Goal: Use online tool/utility: Utilize a website feature to perform a specific function

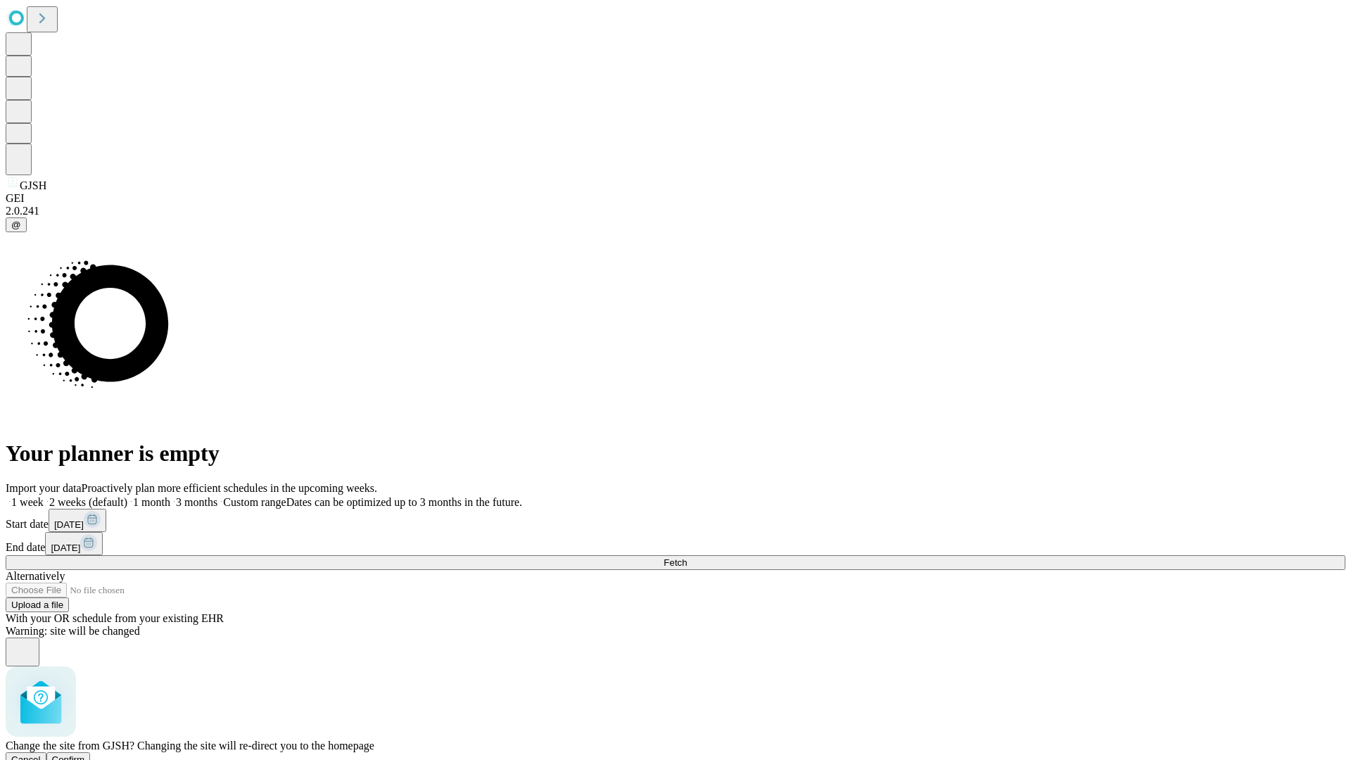
click at [85, 754] on span "Confirm" at bounding box center [68, 759] width 33 height 11
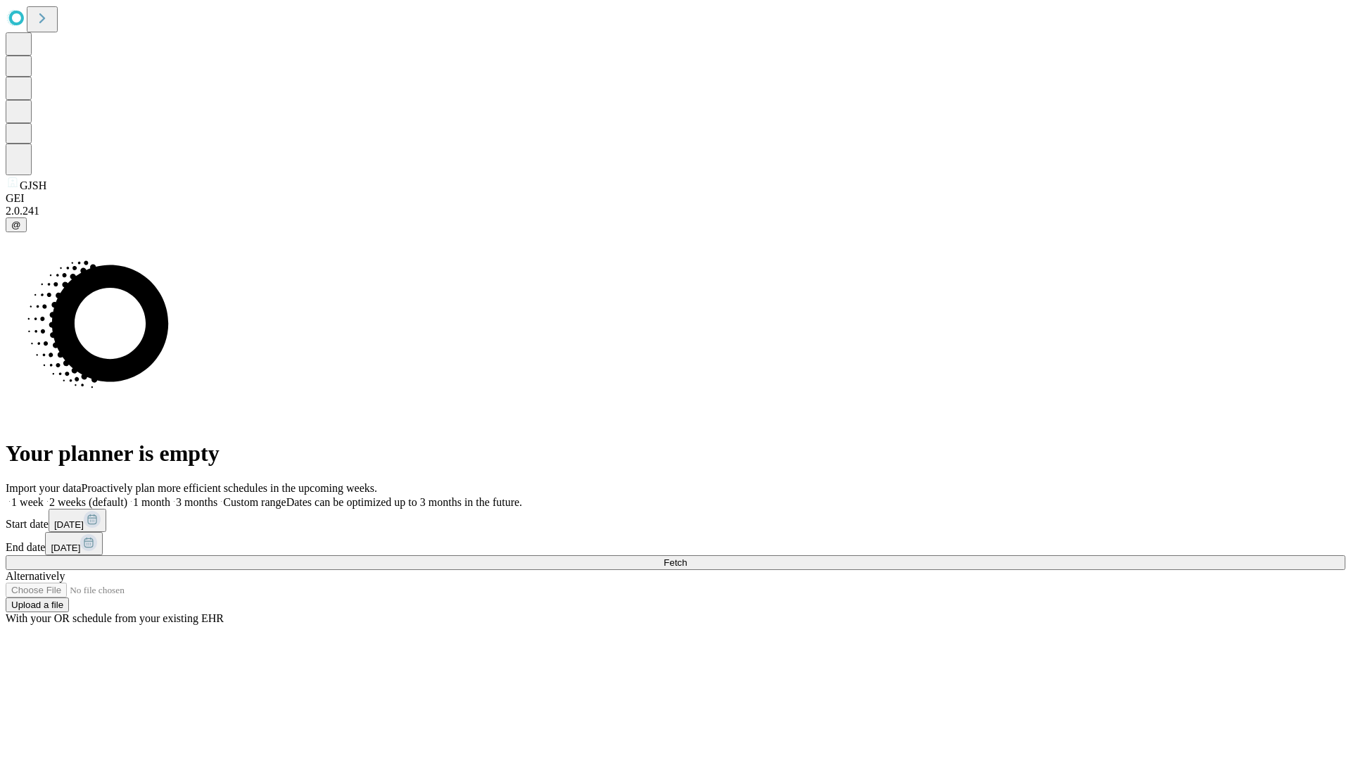
click at [170, 496] on label "1 month" at bounding box center [148, 502] width 43 height 12
click at [687, 557] on span "Fetch" at bounding box center [674, 562] width 23 height 11
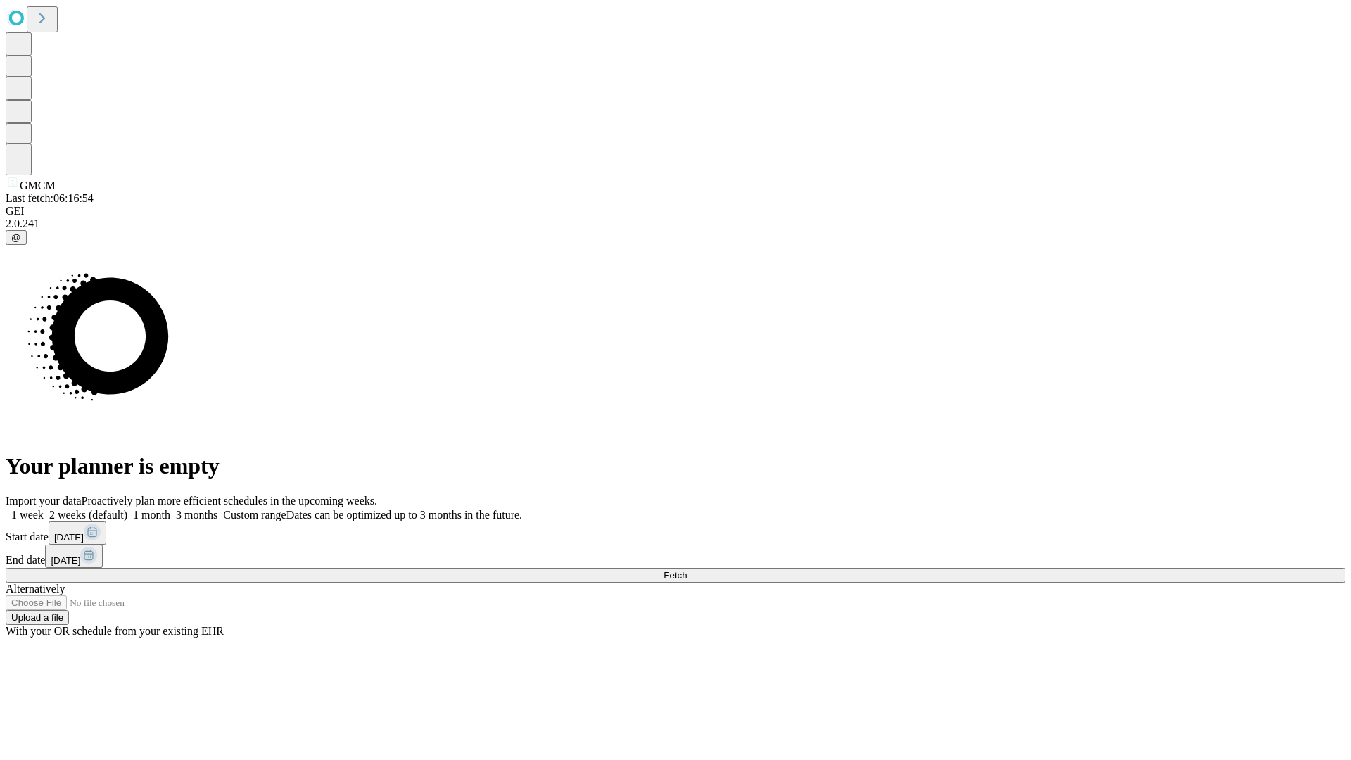
click at [170, 509] on label "1 month" at bounding box center [148, 515] width 43 height 12
click at [687, 570] on span "Fetch" at bounding box center [674, 575] width 23 height 11
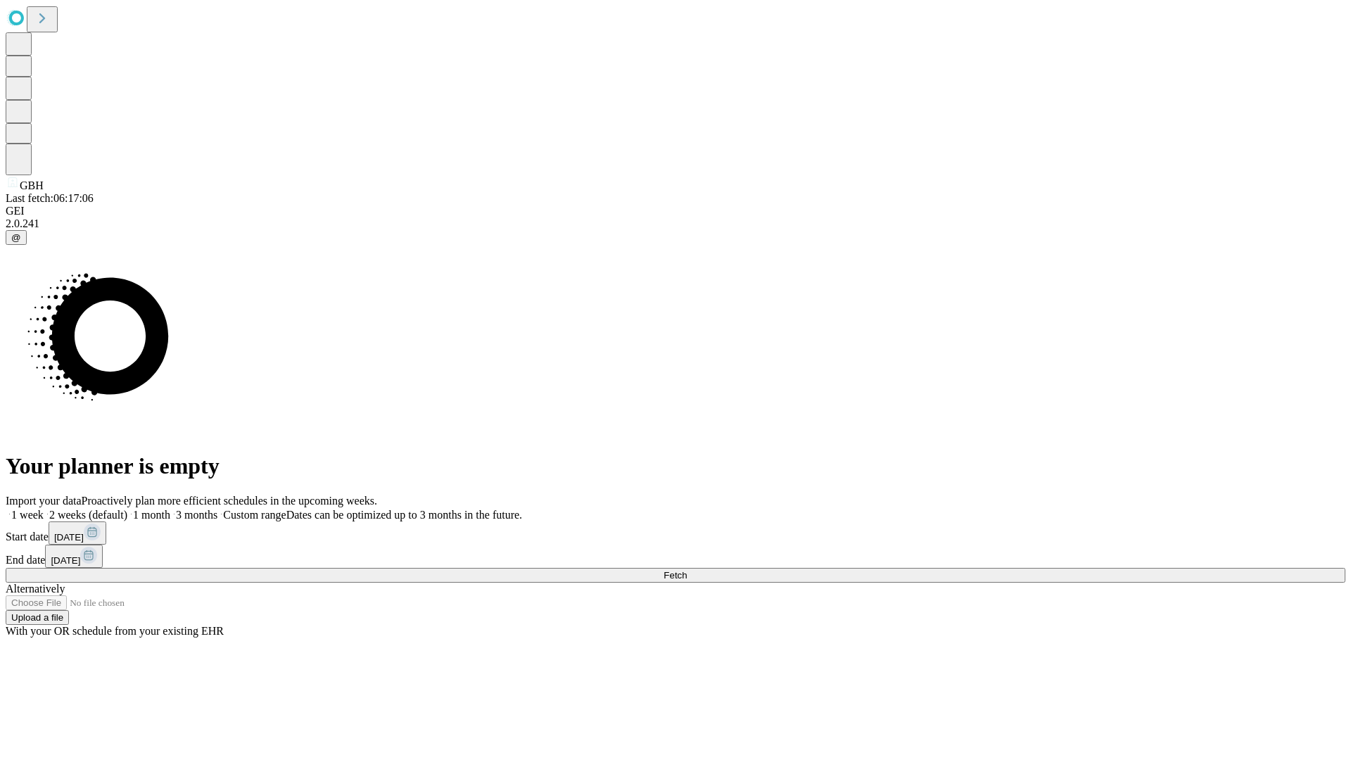
click at [170, 509] on label "1 month" at bounding box center [148, 515] width 43 height 12
click at [687, 570] on span "Fetch" at bounding box center [674, 575] width 23 height 11
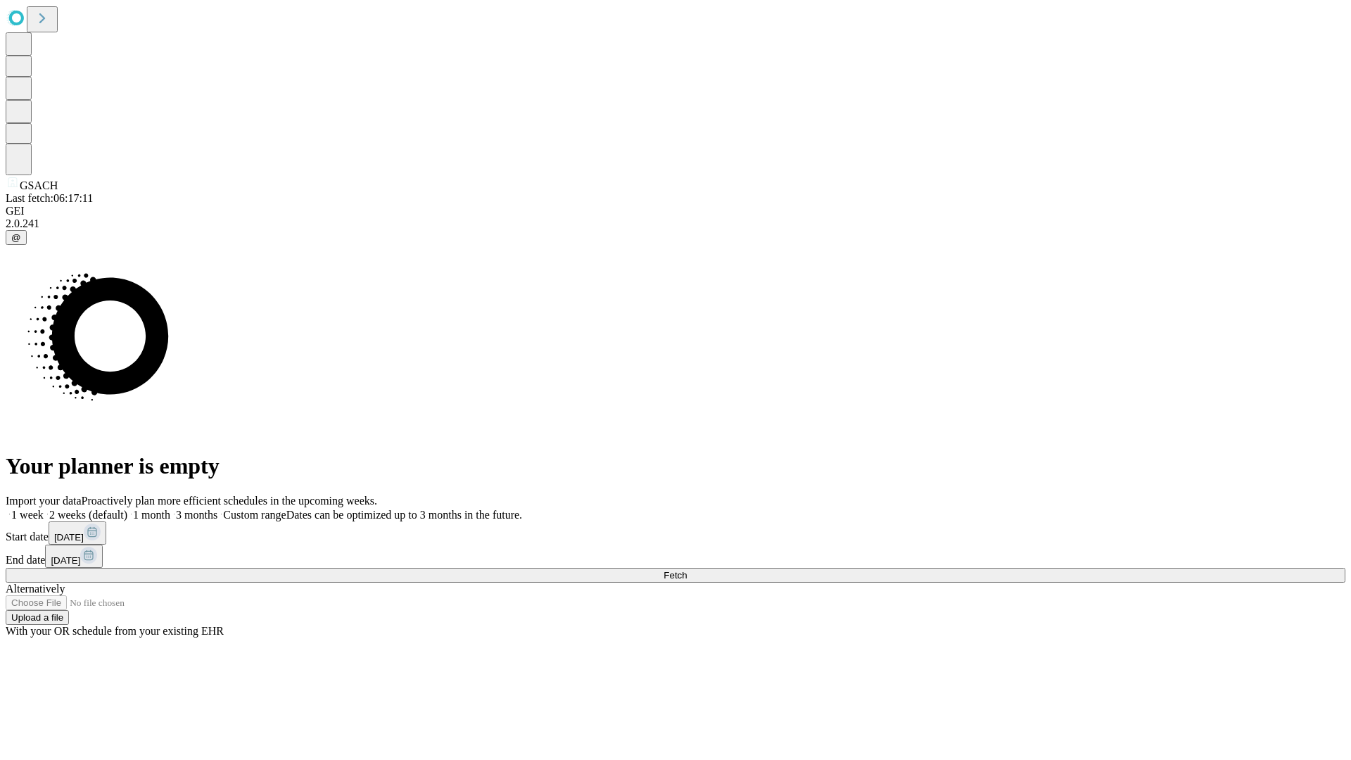
click at [170, 509] on label "1 month" at bounding box center [148, 515] width 43 height 12
click at [687, 570] on span "Fetch" at bounding box center [674, 575] width 23 height 11
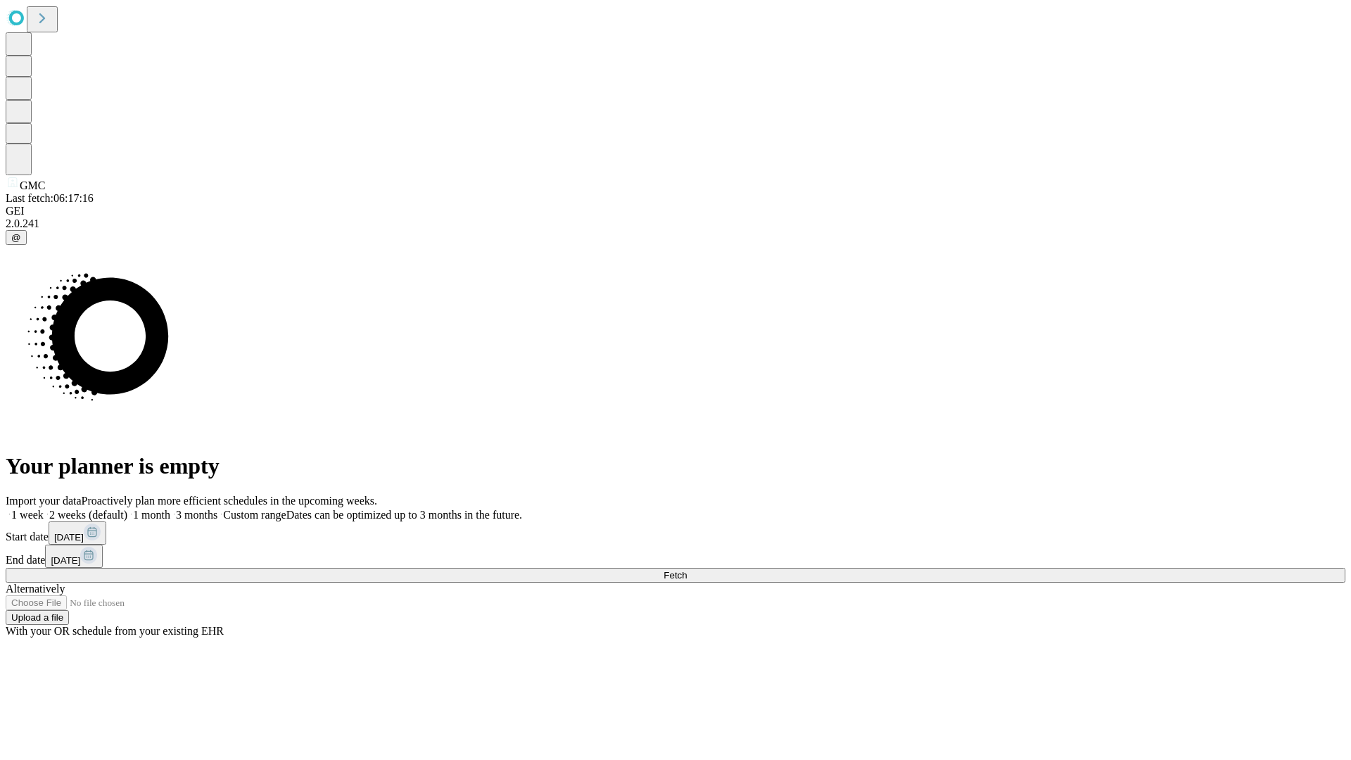
click at [687, 570] on span "Fetch" at bounding box center [674, 575] width 23 height 11
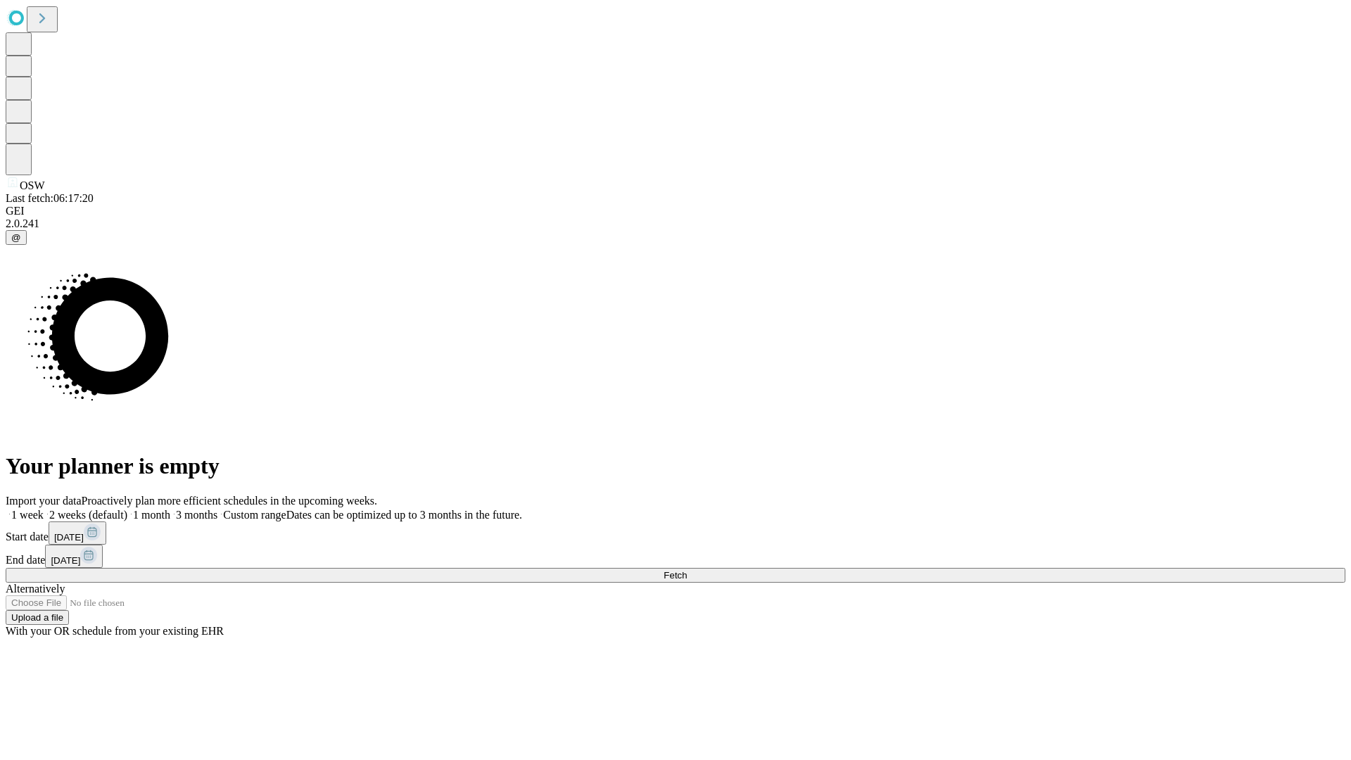
click at [170, 509] on label "1 month" at bounding box center [148, 515] width 43 height 12
click at [687, 570] on span "Fetch" at bounding box center [674, 575] width 23 height 11
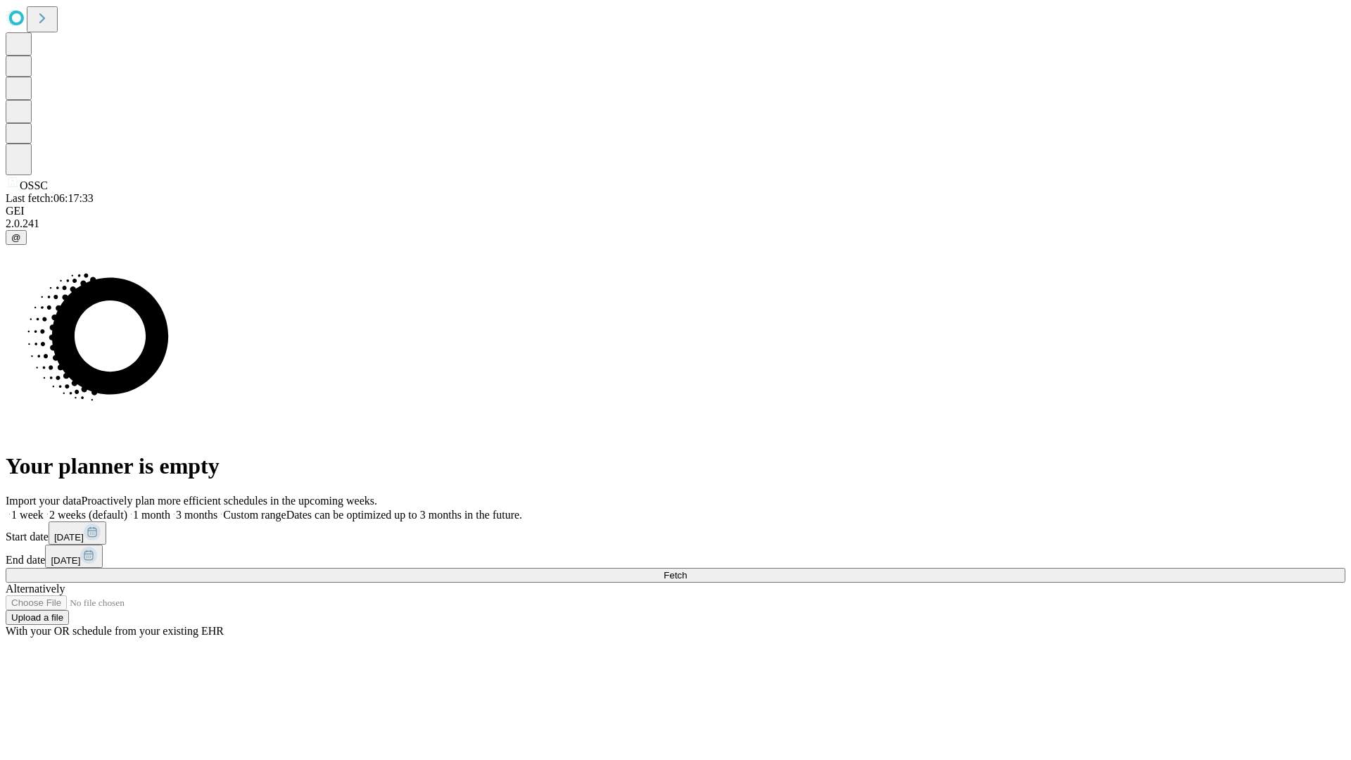
click at [170, 509] on label "1 month" at bounding box center [148, 515] width 43 height 12
click at [687, 570] on span "Fetch" at bounding box center [674, 575] width 23 height 11
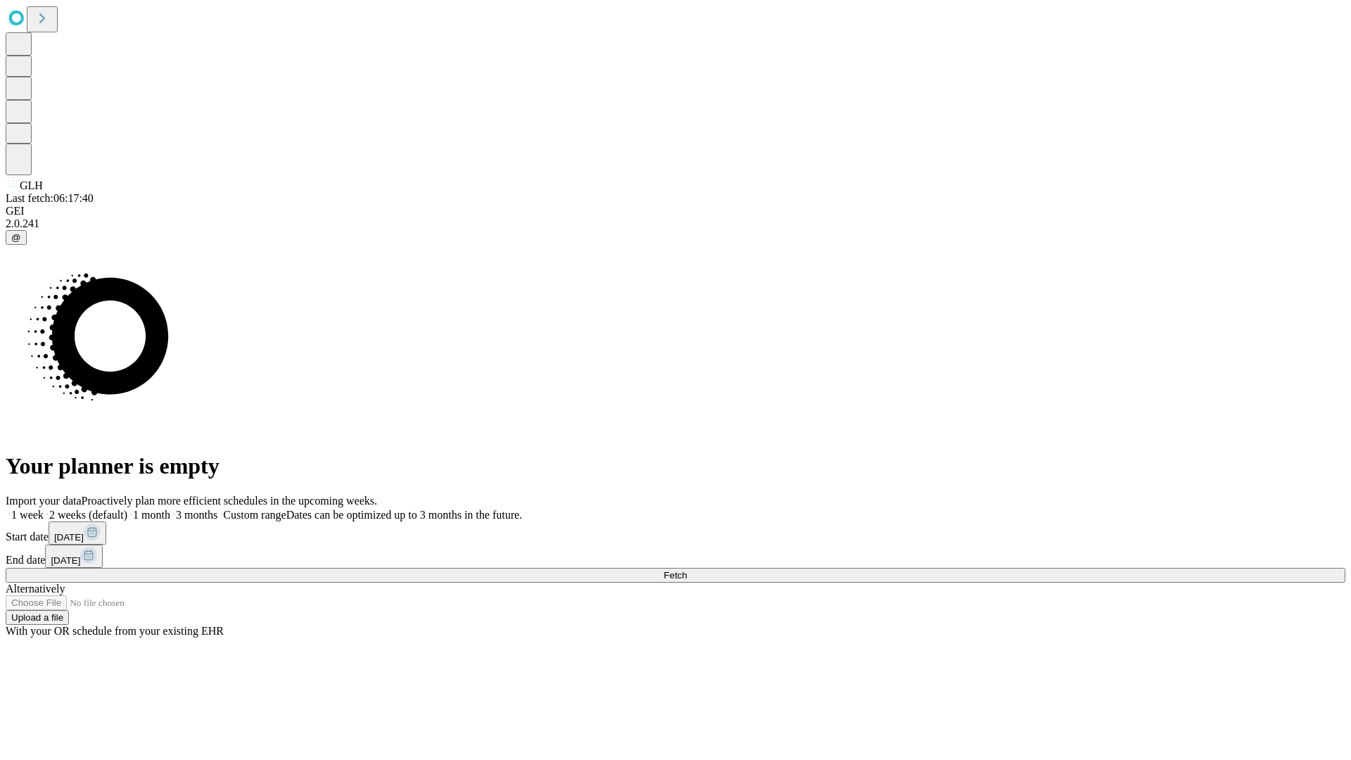
click at [170, 509] on label "1 month" at bounding box center [148, 515] width 43 height 12
click at [687, 570] on span "Fetch" at bounding box center [674, 575] width 23 height 11
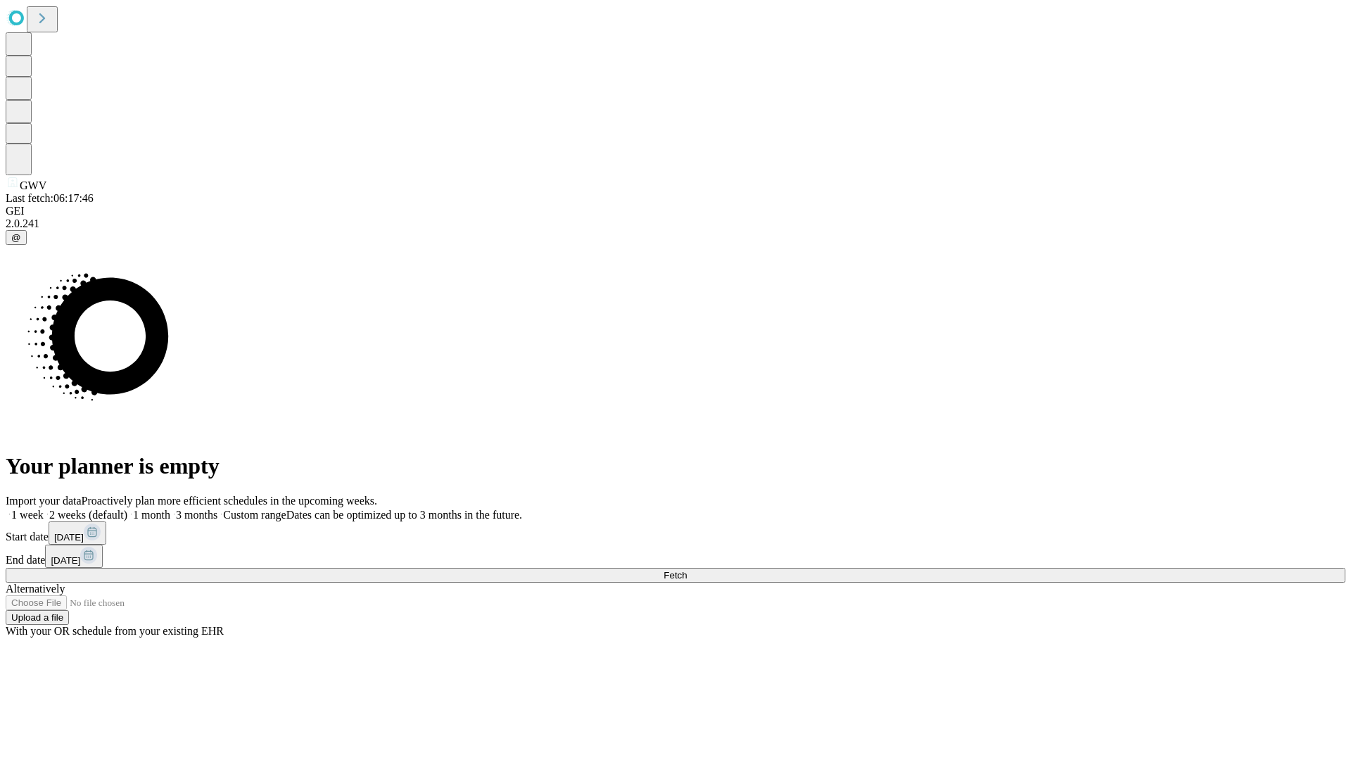
click at [170, 509] on label "1 month" at bounding box center [148, 515] width 43 height 12
click at [687, 570] on span "Fetch" at bounding box center [674, 575] width 23 height 11
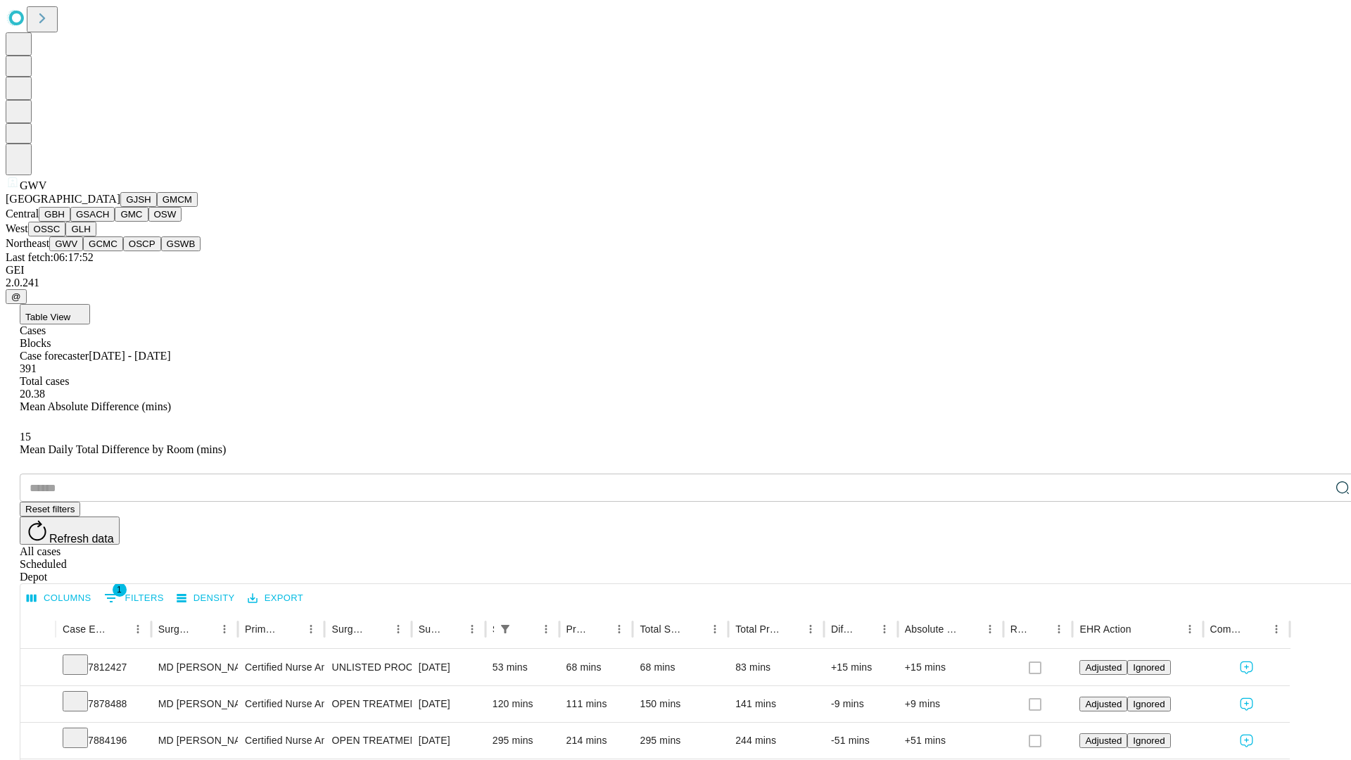
click at [109, 251] on button "GCMC" at bounding box center [103, 243] width 40 height 15
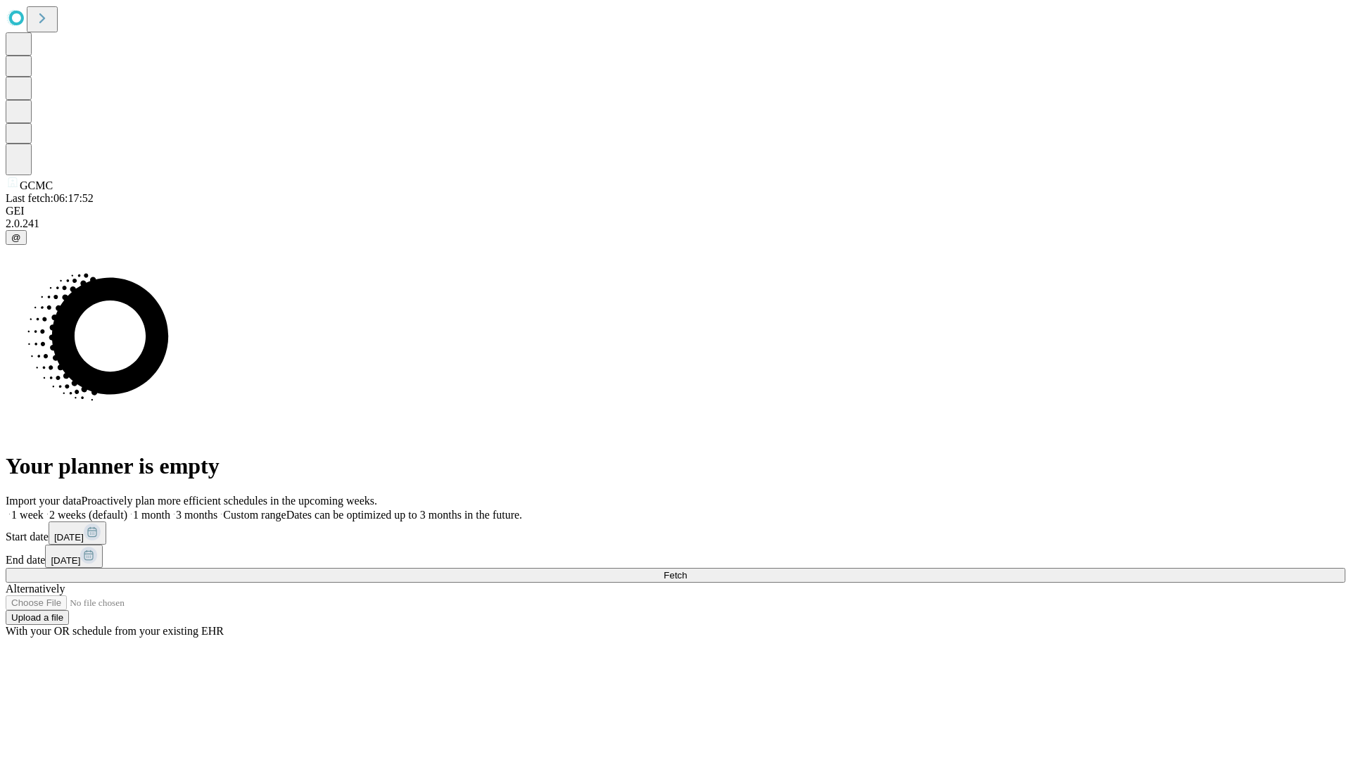
click at [687, 570] on span "Fetch" at bounding box center [674, 575] width 23 height 11
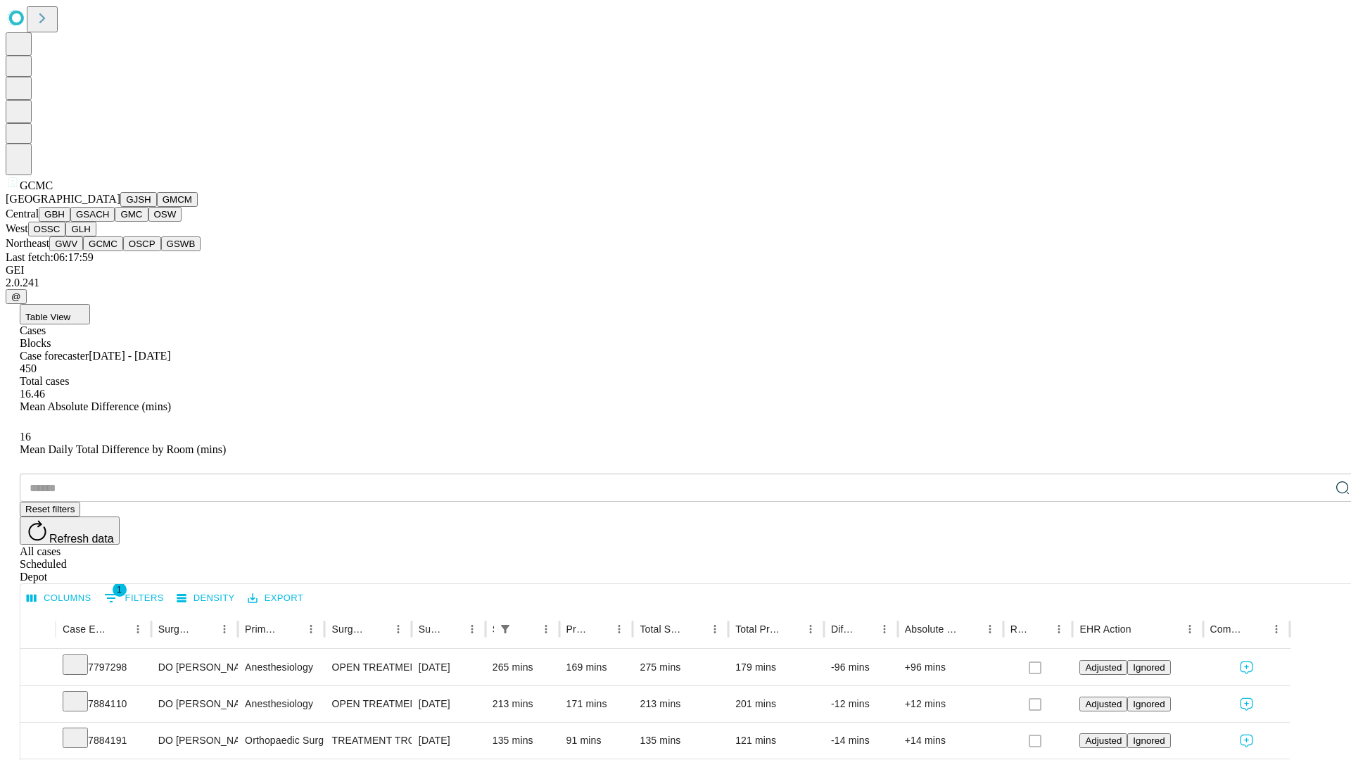
click at [123, 251] on button "OSCP" at bounding box center [142, 243] width 38 height 15
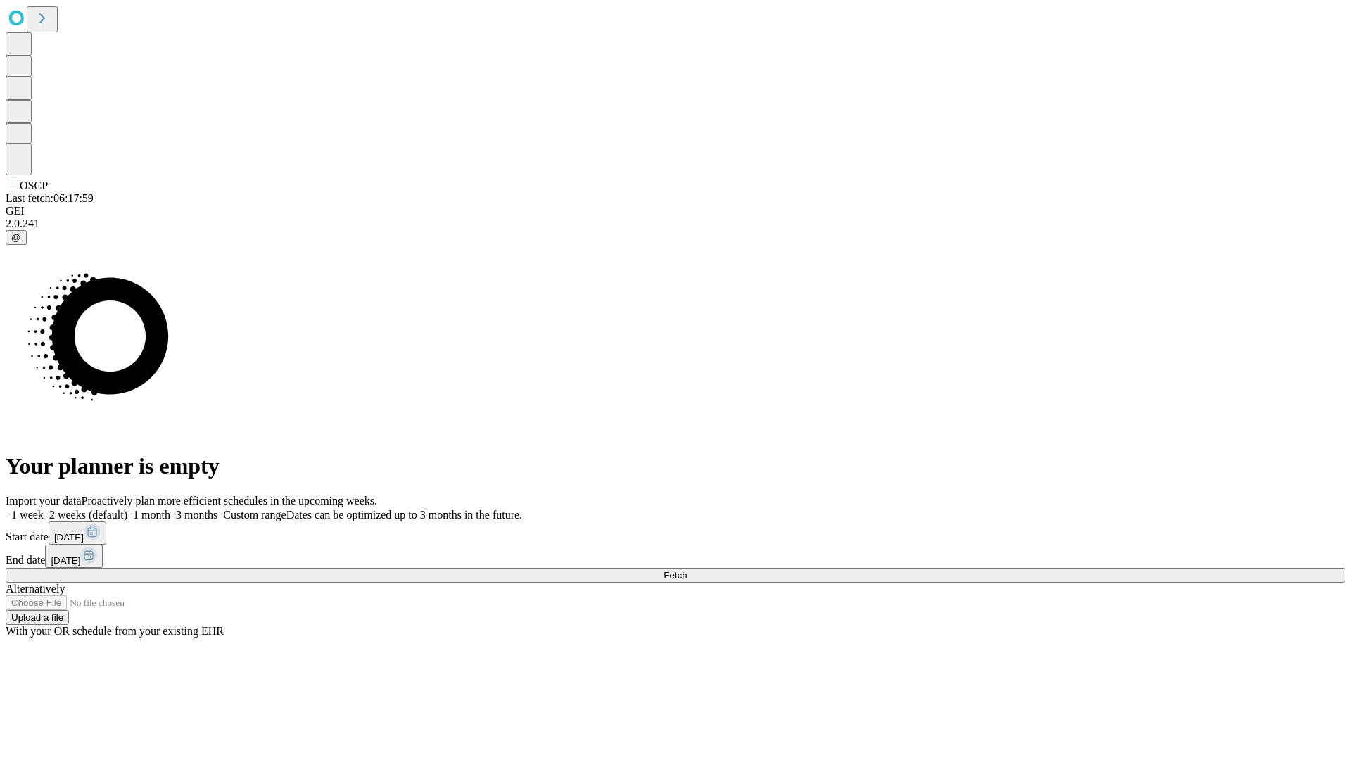
click at [687, 570] on span "Fetch" at bounding box center [674, 575] width 23 height 11
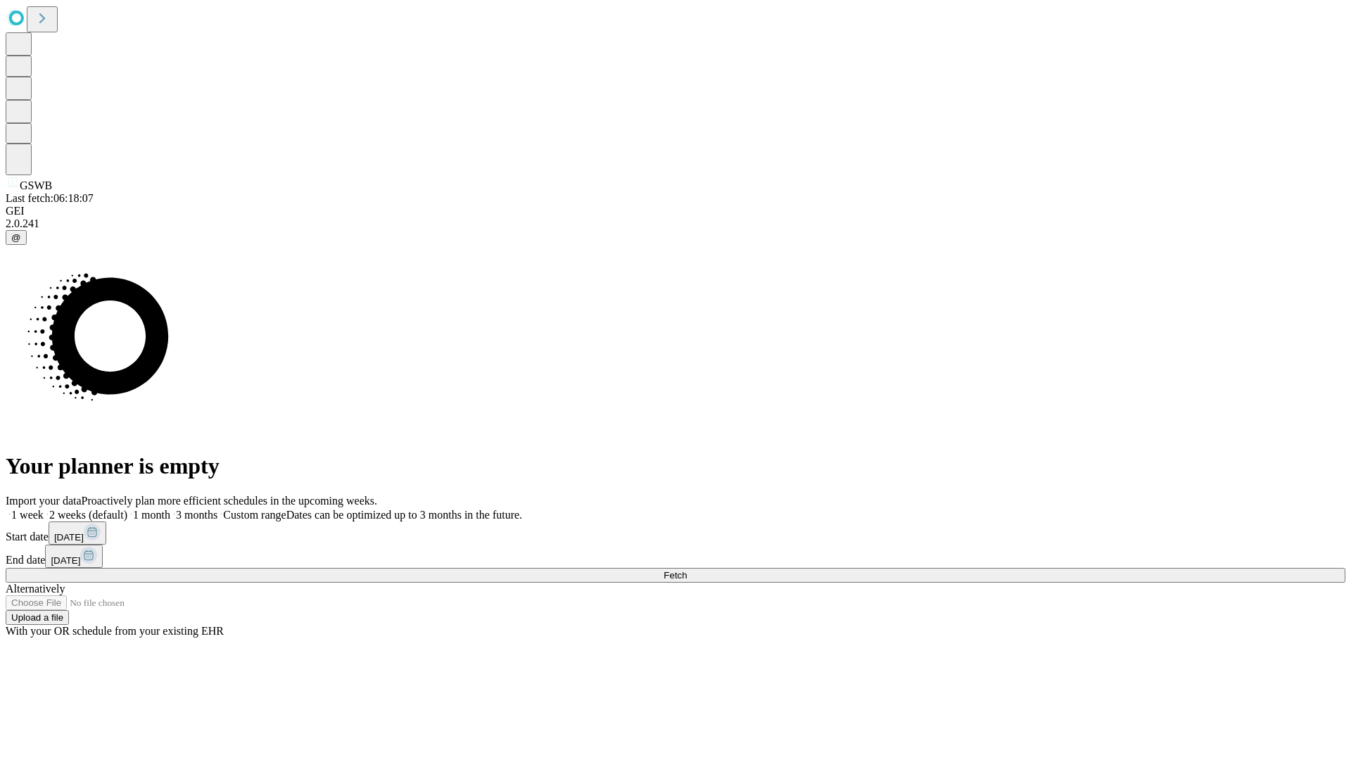
click at [687, 570] on span "Fetch" at bounding box center [674, 575] width 23 height 11
